Goal: Task Accomplishment & Management: Manage account settings

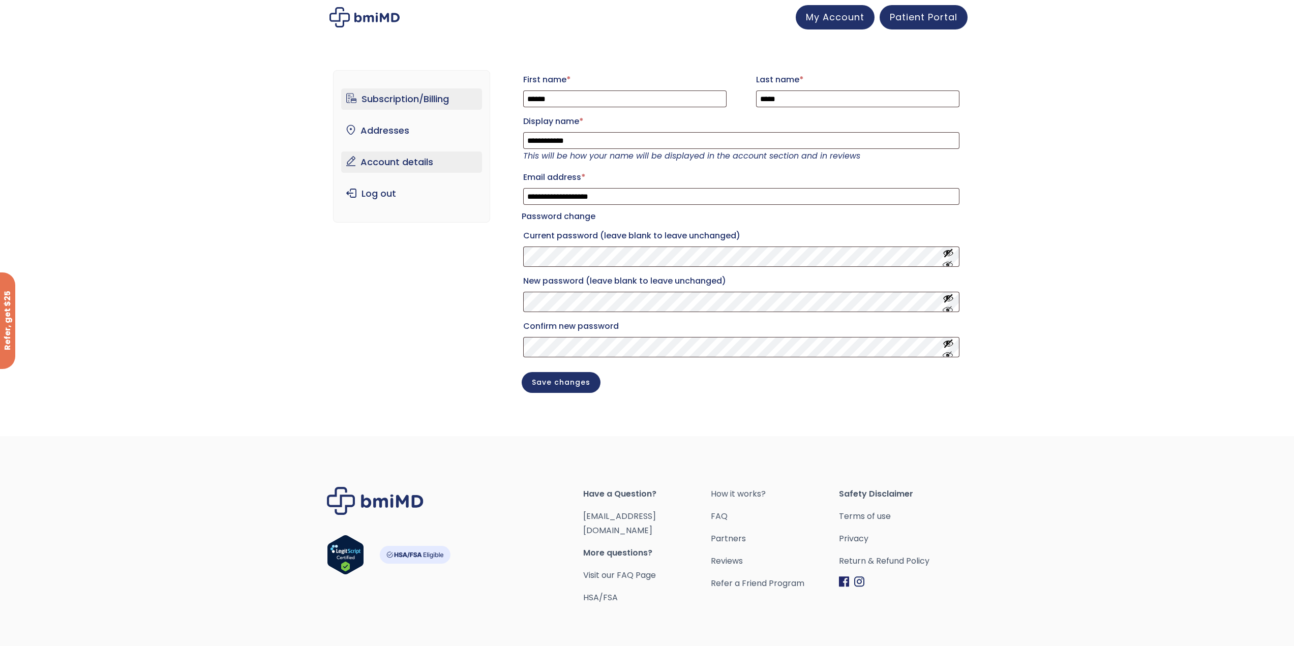
click at [419, 101] on link "Subscription/Billing" at bounding box center [411, 98] width 141 height 21
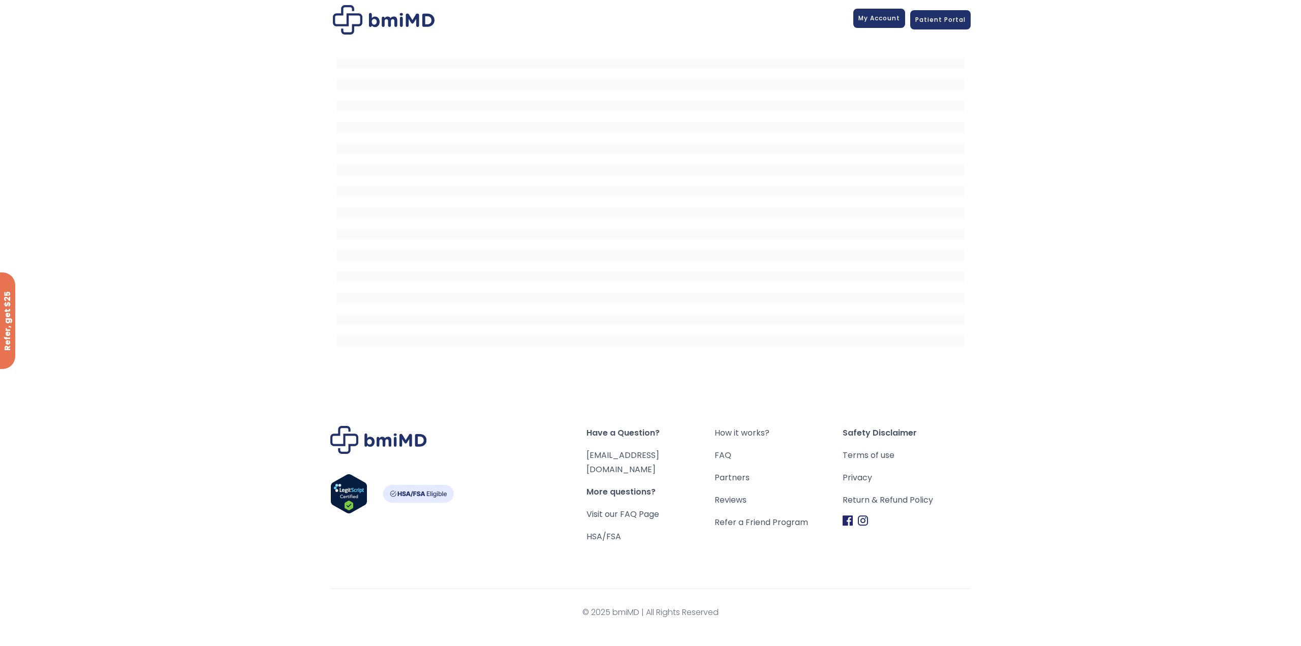
click at [891, 17] on span "My Account" at bounding box center [880, 18] width 42 height 9
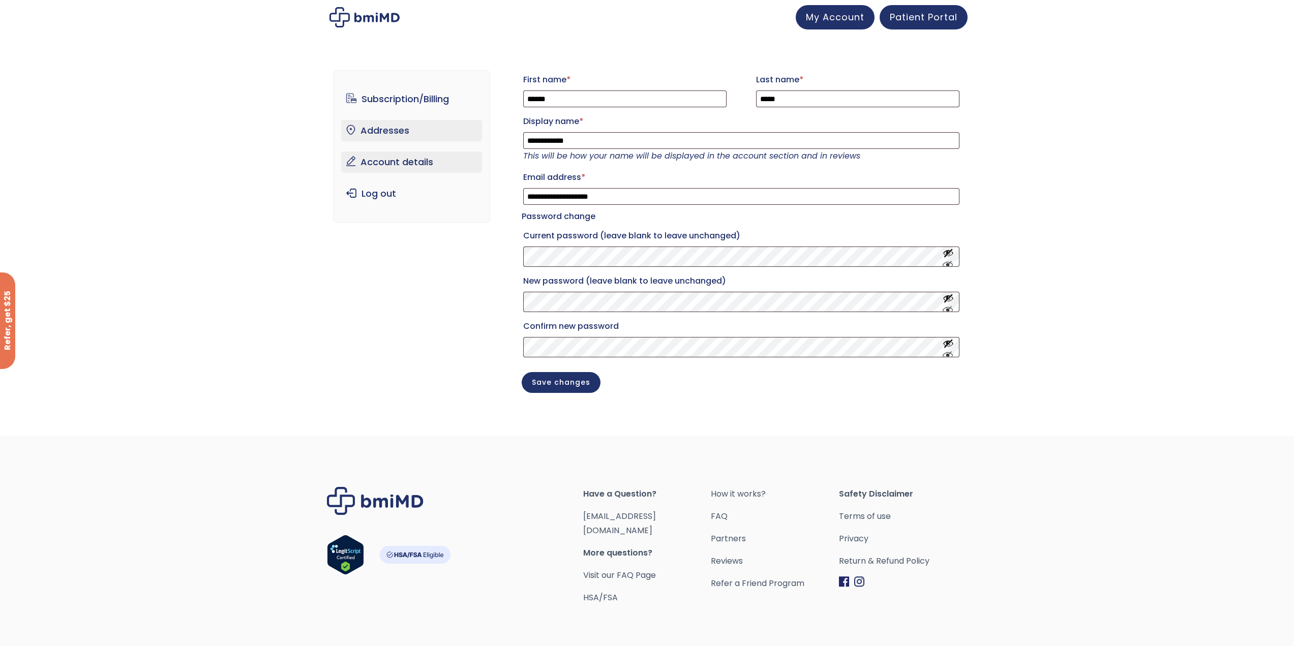
click at [403, 131] on link "Addresses" at bounding box center [411, 130] width 141 height 21
click at [391, 101] on link "Subscription/Billing" at bounding box center [411, 98] width 141 height 21
click at [848, 19] on span "My Account" at bounding box center [835, 15] width 58 height 13
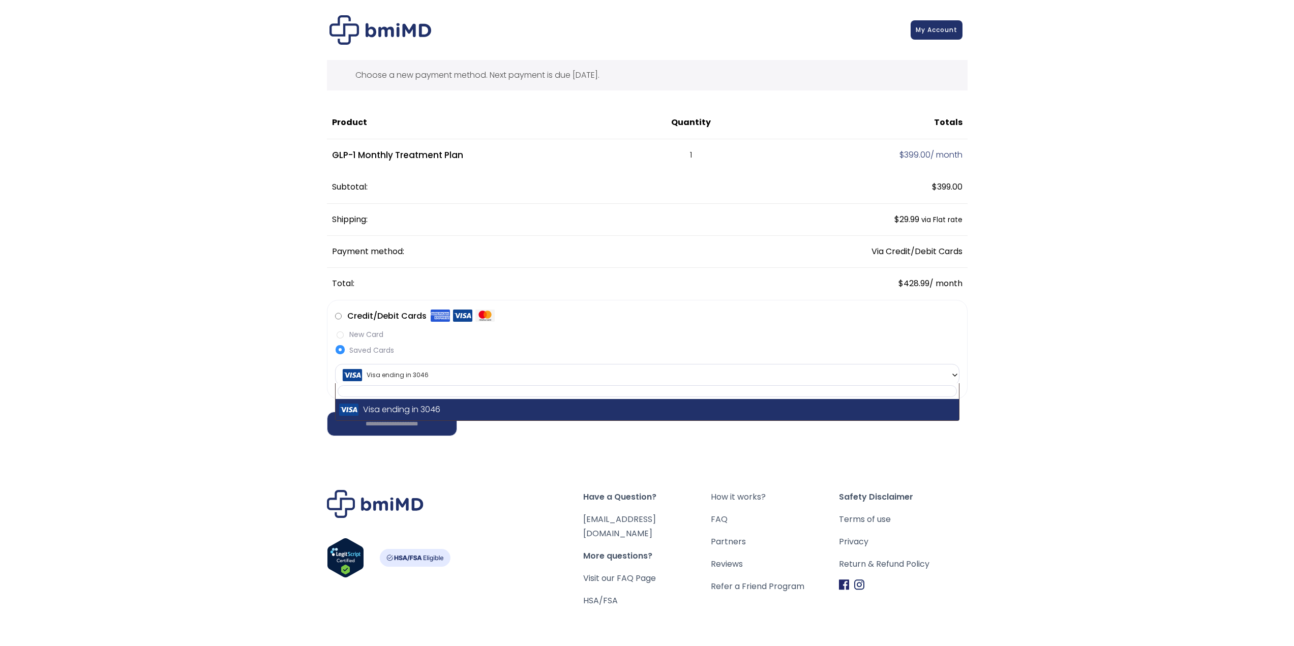
click at [957, 372] on b at bounding box center [955, 375] width 8 height 8
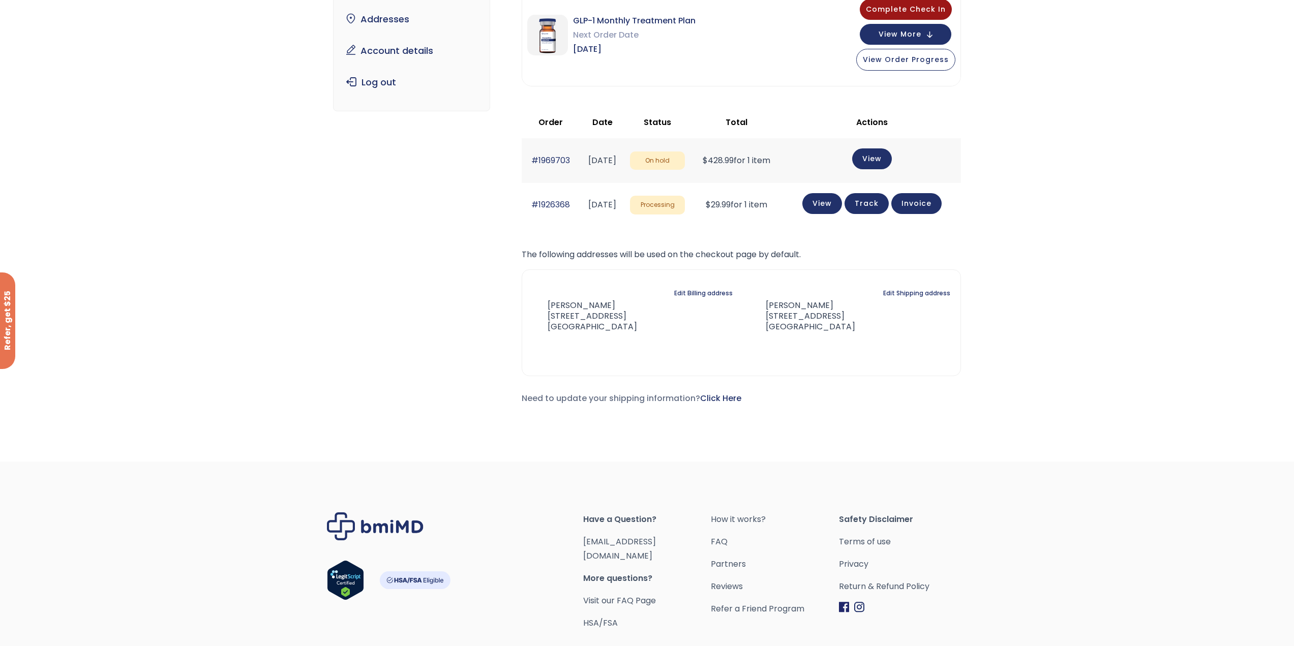
scroll to position [152, 0]
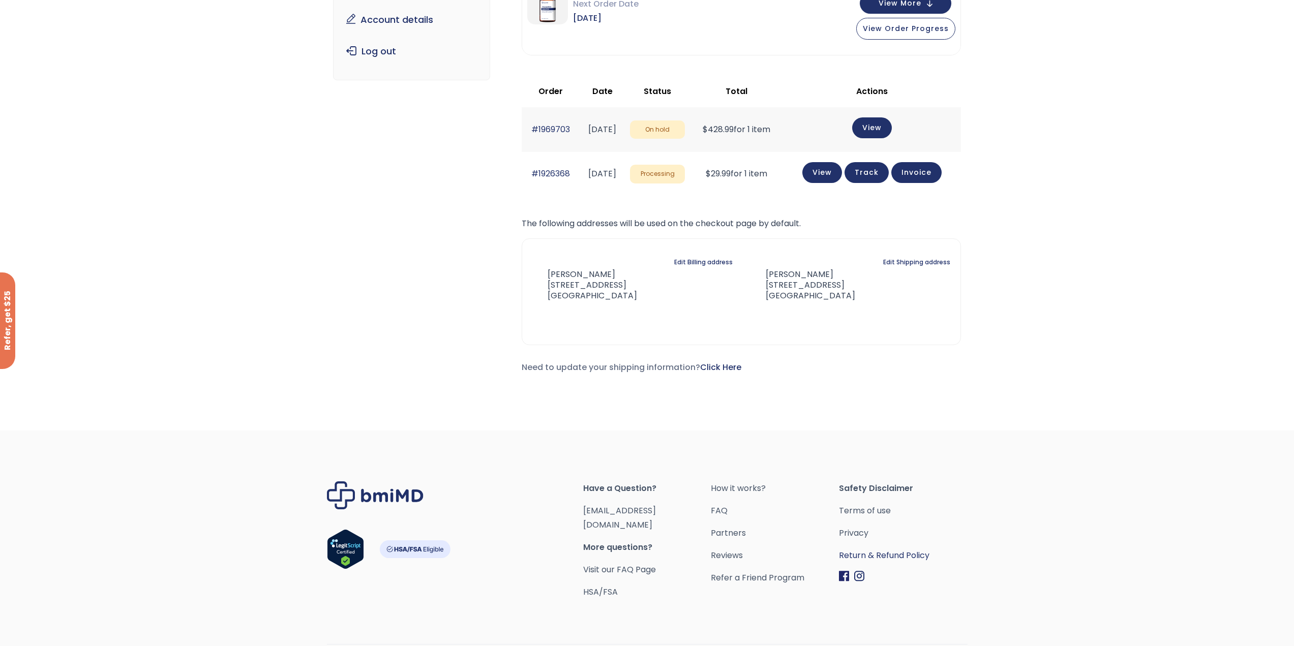
click at [897, 560] on link "Return & Refund Policy" at bounding box center [903, 555] width 128 height 14
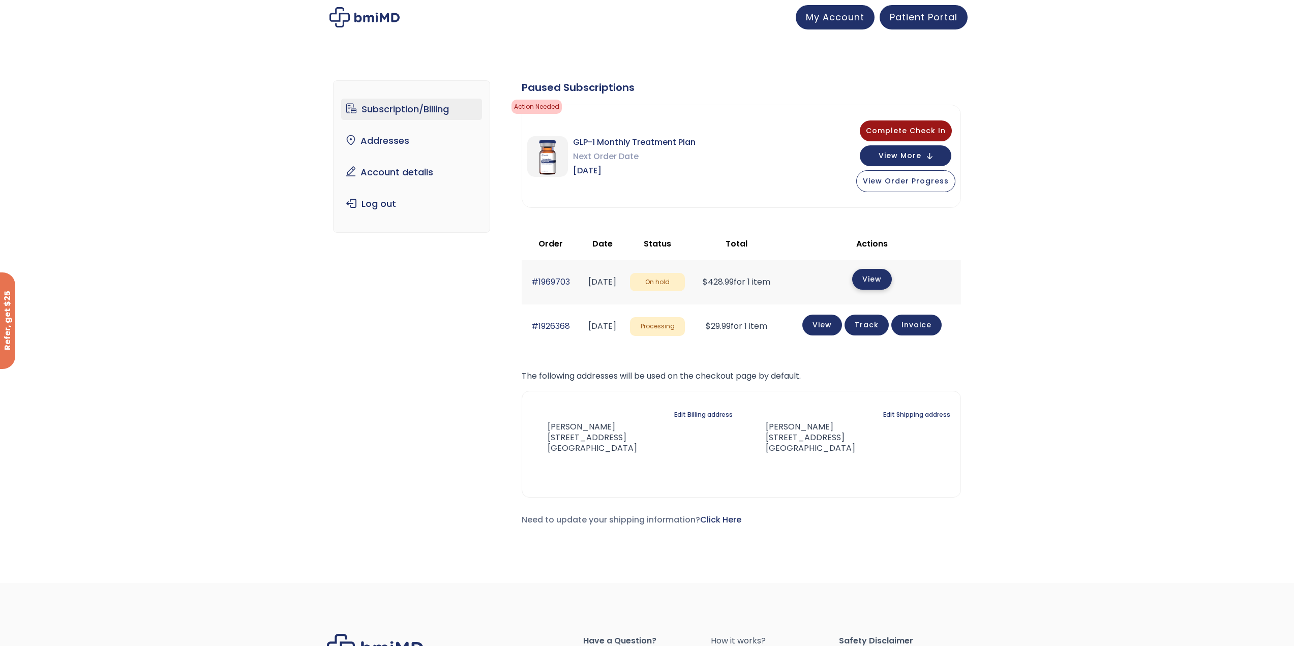
click at [874, 278] on link "View" at bounding box center [872, 279] width 40 height 21
